Goal: Transaction & Acquisition: Purchase product/service

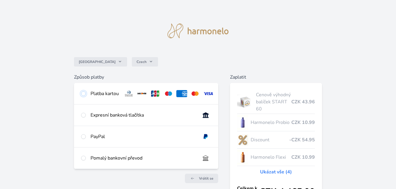
click at [83, 93] on input "radio" at bounding box center [83, 93] width 5 height 5
radio input "true"
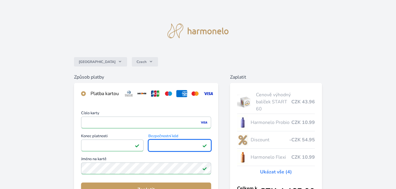
scroll to position [49, 0]
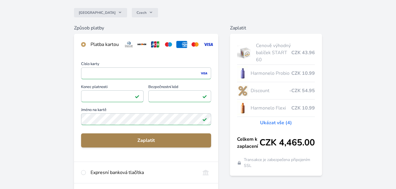
click at [141, 144] on span "Zaplatit" at bounding box center [146, 140] width 121 height 7
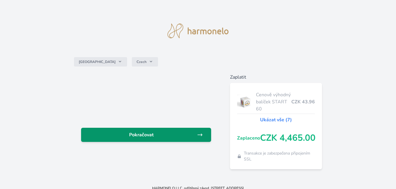
click at [150, 135] on span "Pokračovat" at bounding box center [141, 135] width 111 height 7
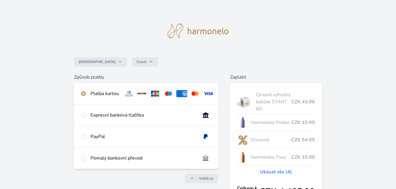
scroll to position [49, 0]
